Goal: Navigation & Orientation: Find specific page/section

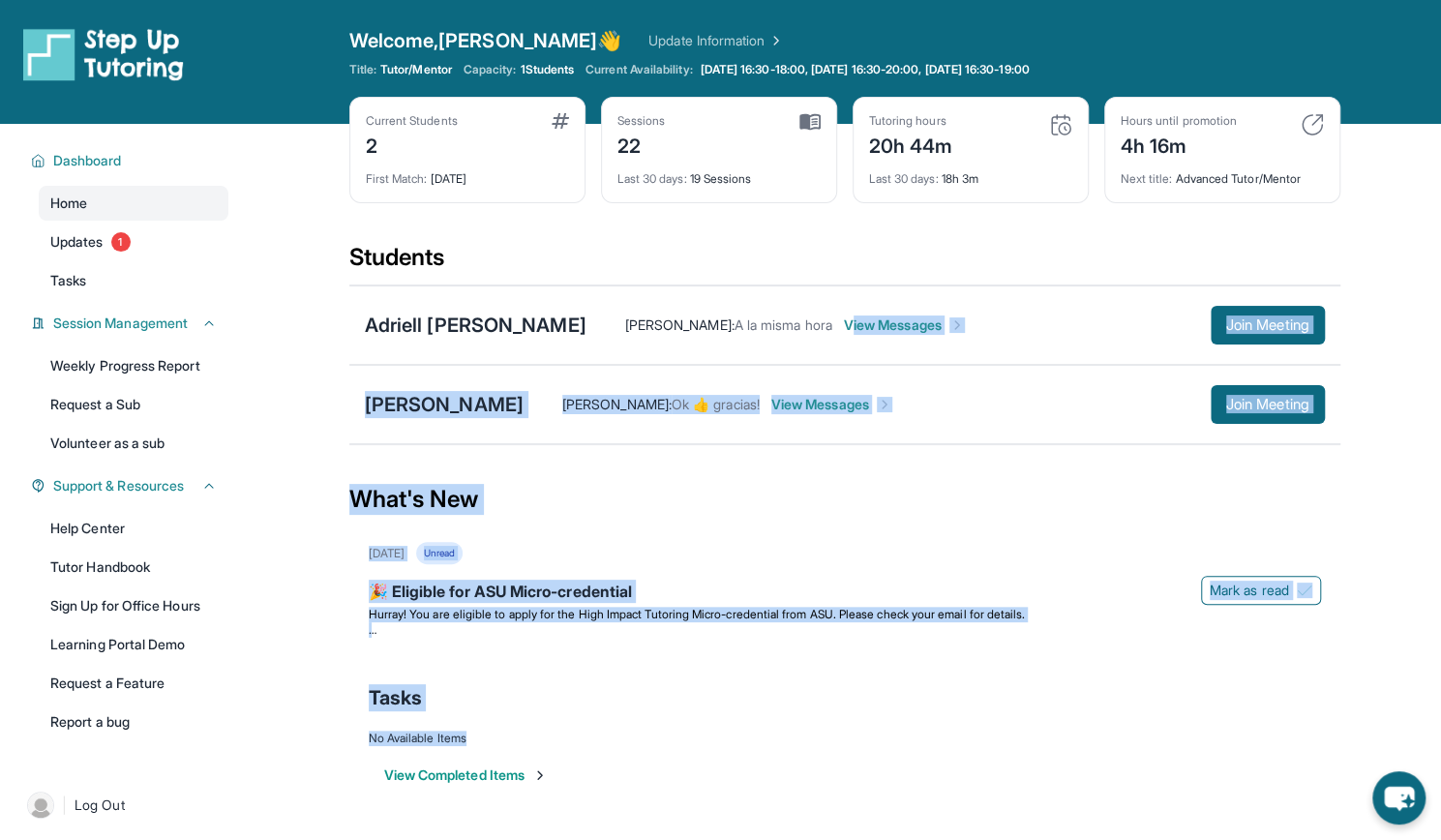
scroll to position [124, 0]
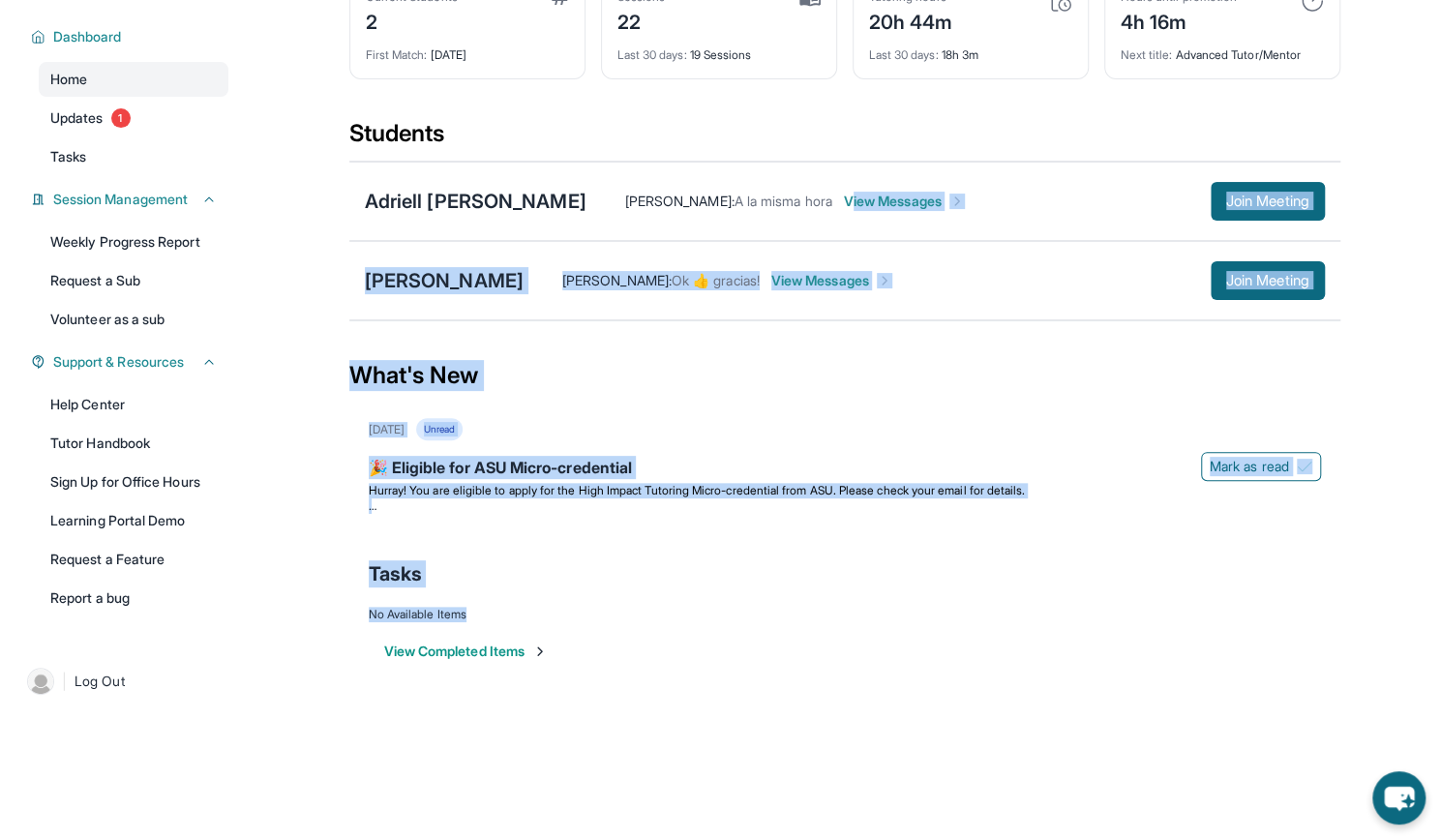
drag, startPoint x: 981, startPoint y: 543, endPoint x: 886, endPoint y: 865, distance: 335.7
click at [886, 716] on html "Open sidebar Welcome, [PERSON_NAME] 👋 Update Information Title: Tutor/Mentor Ca…" at bounding box center [720, 295] width 1441 height 840
